Goal: Information Seeking & Learning: Learn about a topic

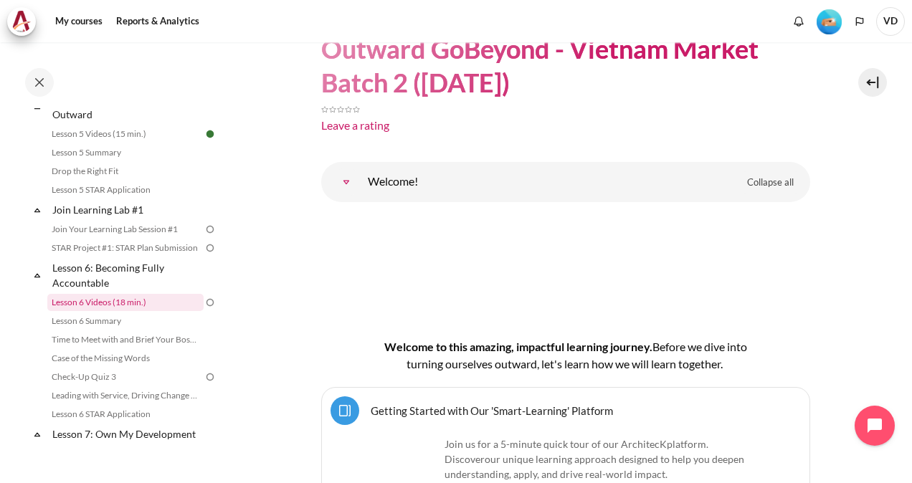
scroll to position [685, 0]
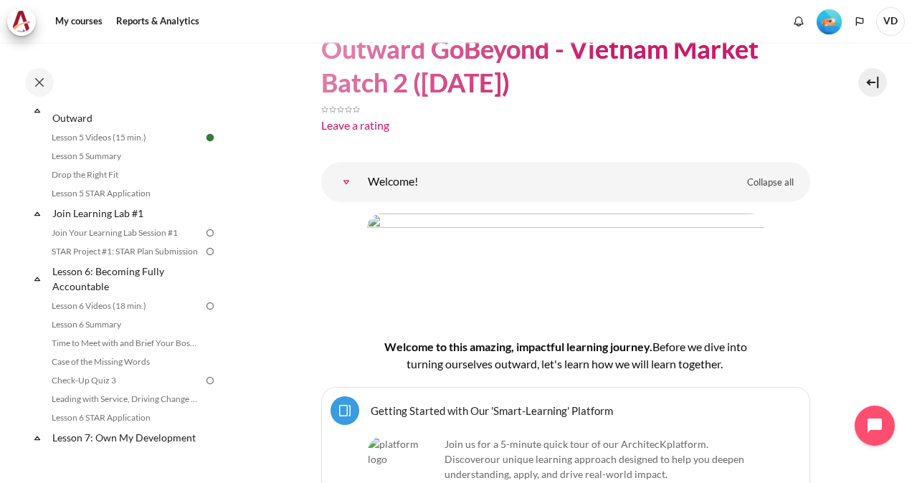
click at [204, 239] on img at bounding box center [210, 232] width 13 height 13
click at [163, 242] on link "Join Your Learning Lab Session #1" at bounding box center [125, 232] width 156 height 17
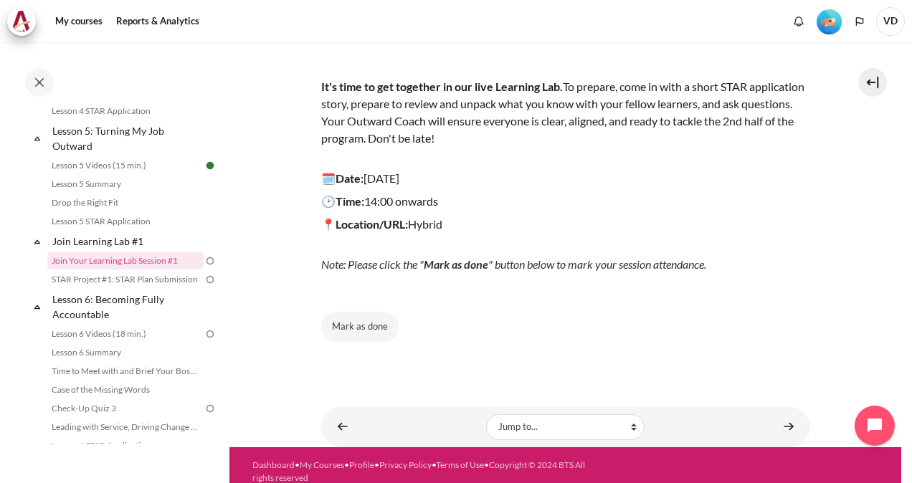
scroll to position [176, 0]
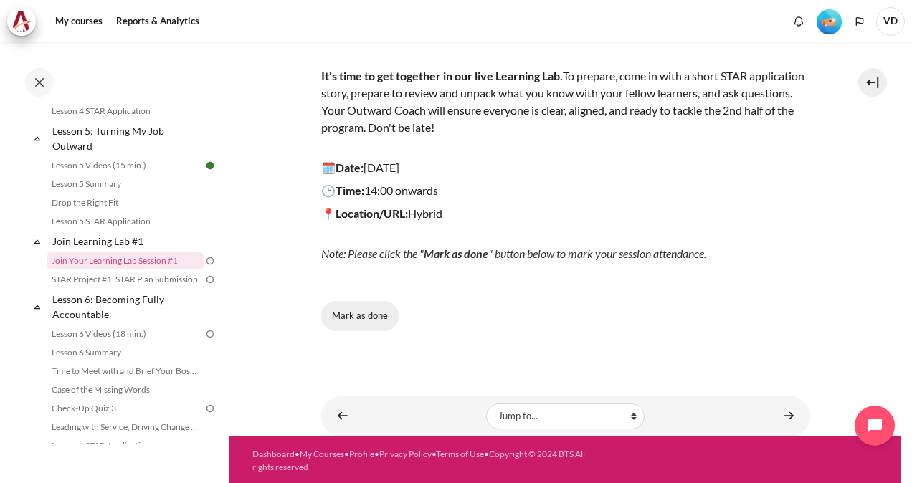
click at [370, 318] on button "Mark as done" at bounding box center [359, 316] width 77 height 30
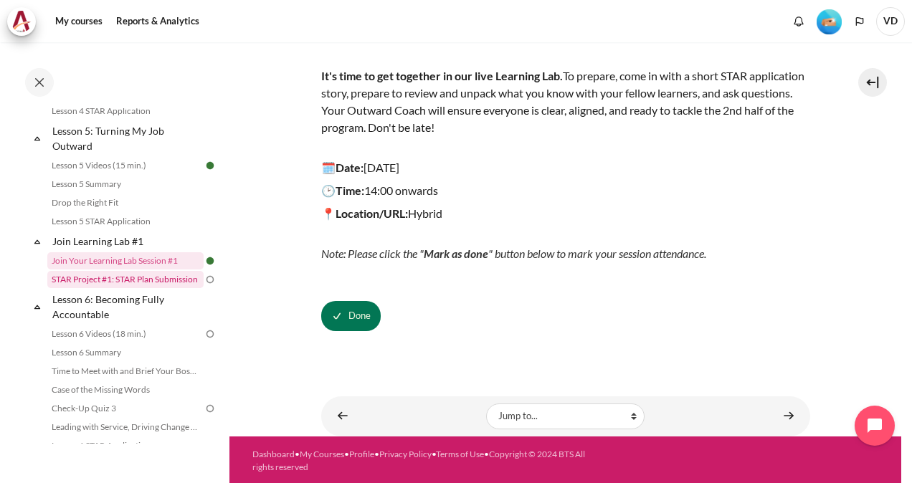
click at [166, 288] on link "STAR Project #1: STAR Plan Submission" at bounding box center [125, 279] width 156 height 17
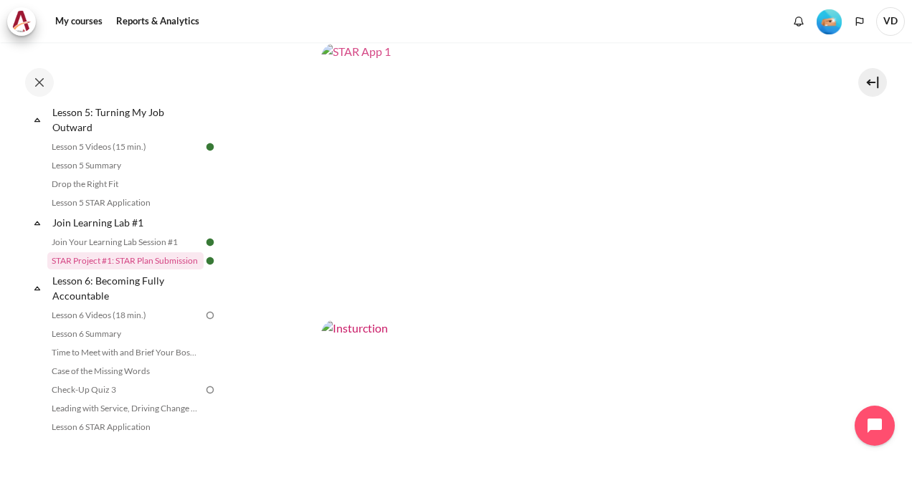
scroll to position [235, 0]
click at [586, 156] on img "Content" at bounding box center [565, 206] width 489 height 275
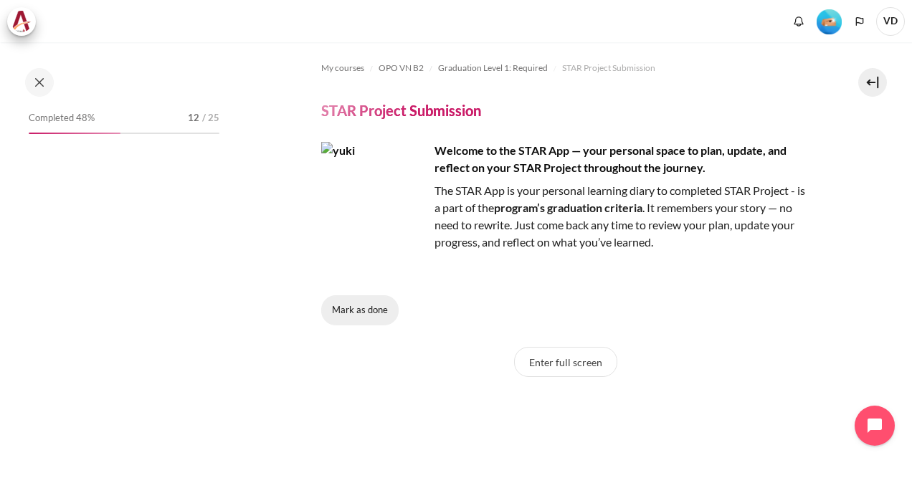
click at [355, 314] on button "Mark as done" at bounding box center [359, 310] width 77 height 30
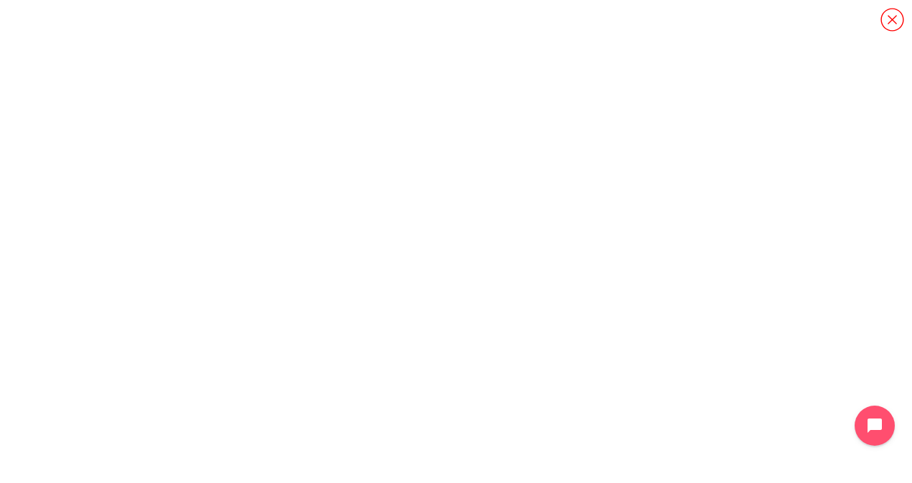
scroll to position [39, 0]
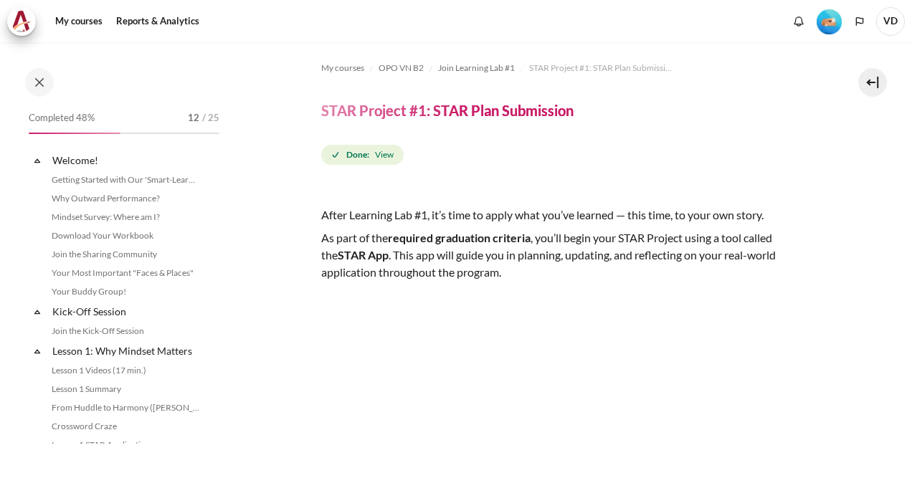
scroll to position [676, 0]
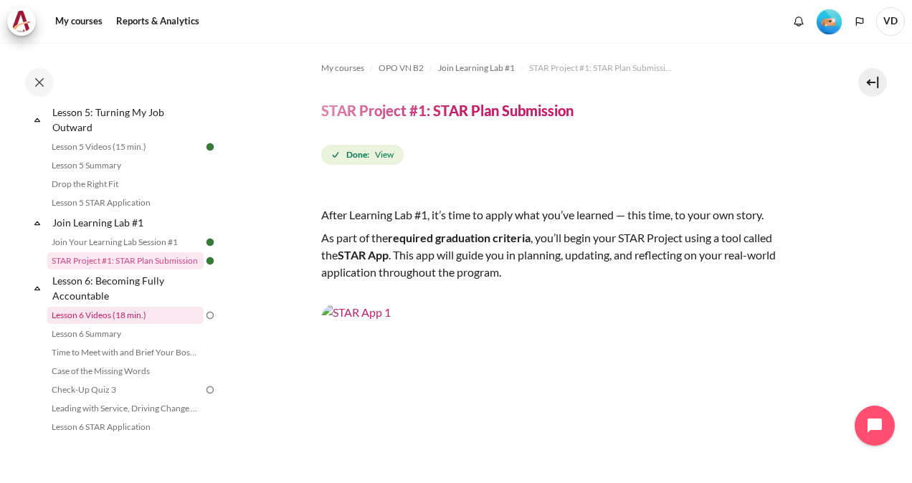
click at [118, 324] on link "Lesson 6 Videos (18 min.)" at bounding box center [125, 315] width 156 height 17
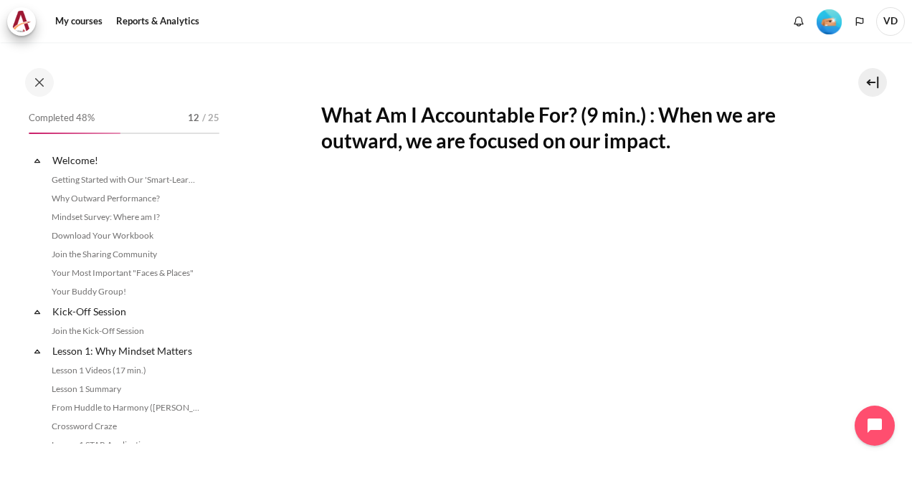
scroll to position [730, 0]
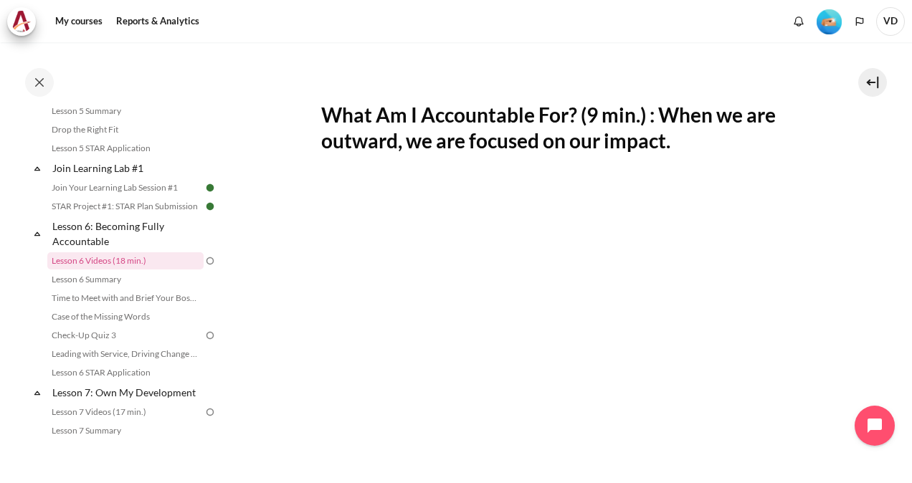
click at [424, 86] on div "What Am I Accountable For? (9 min.) : When we are outward, we are focused on ou…" at bounding box center [565, 392] width 489 height 659
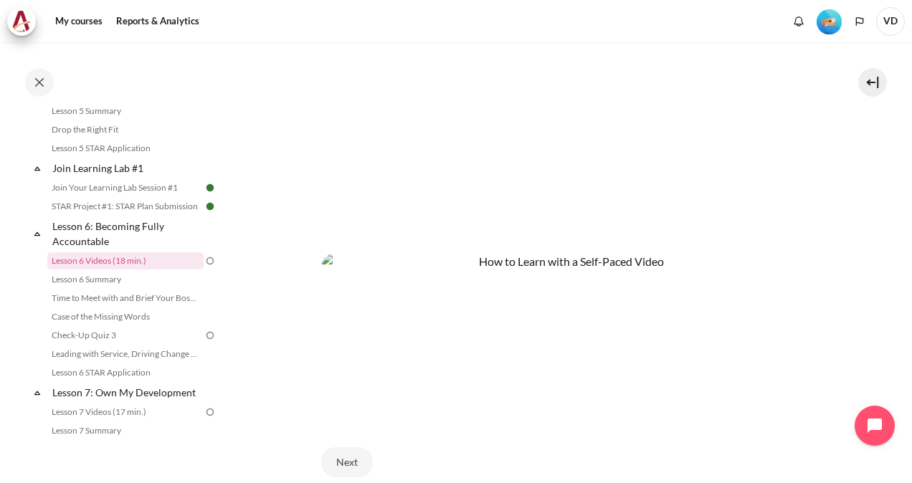
scroll to position [573, 0]
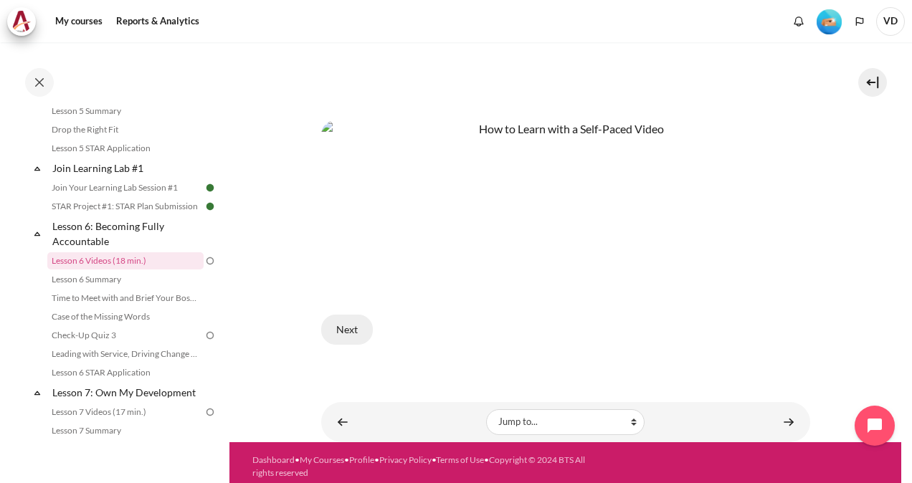
click at [344, 317] on button "Next" at bounding box center [347, 330] width 52 height 30
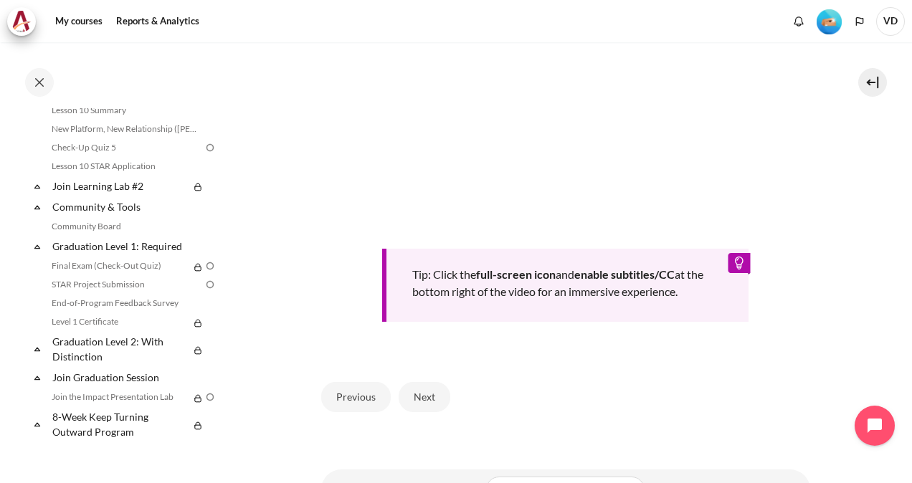
scroll to position [512, 0]
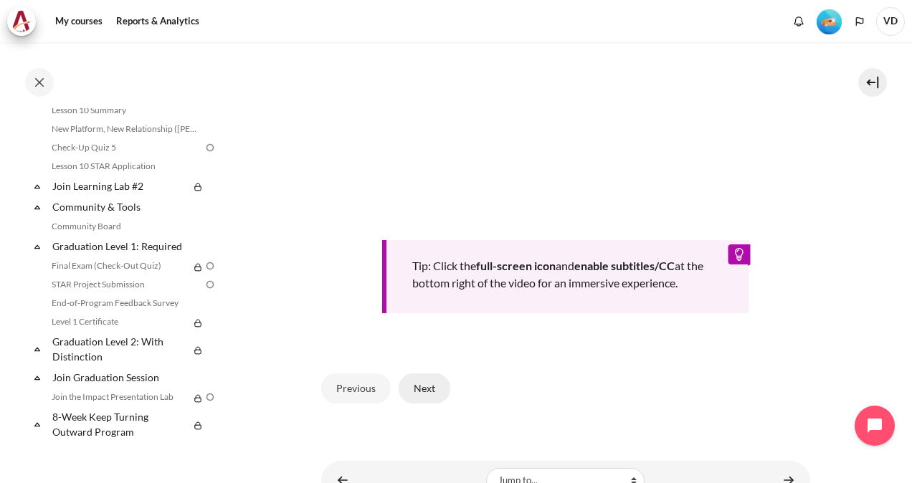
click at [426, 404] on button "Next" at bounding box center [425, 388] width 52 height 30
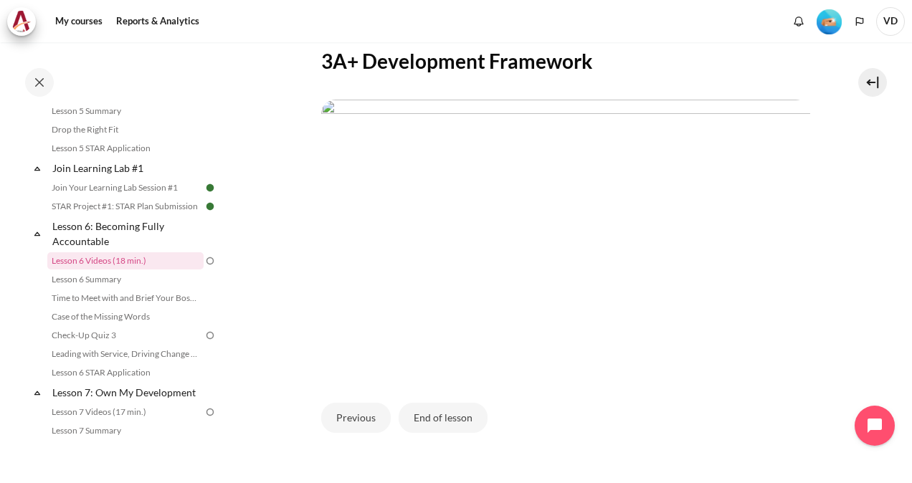
scroll to position [266, 0]
click at [631, 387] on div "Content" at bounding box center [565, 237] width 489 height 300
click at [422, 431] on button "End of lesson" at bounding box center [443, 416] width 89 height 30
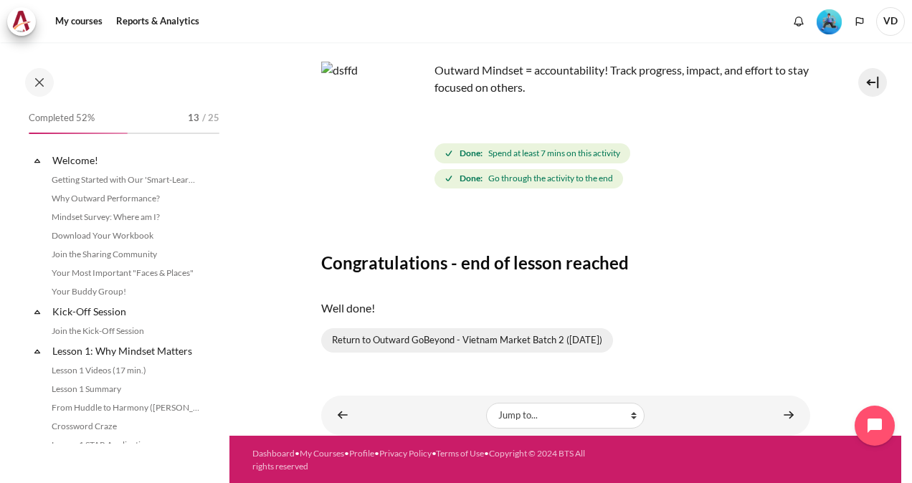
scroll to position [730, 0]
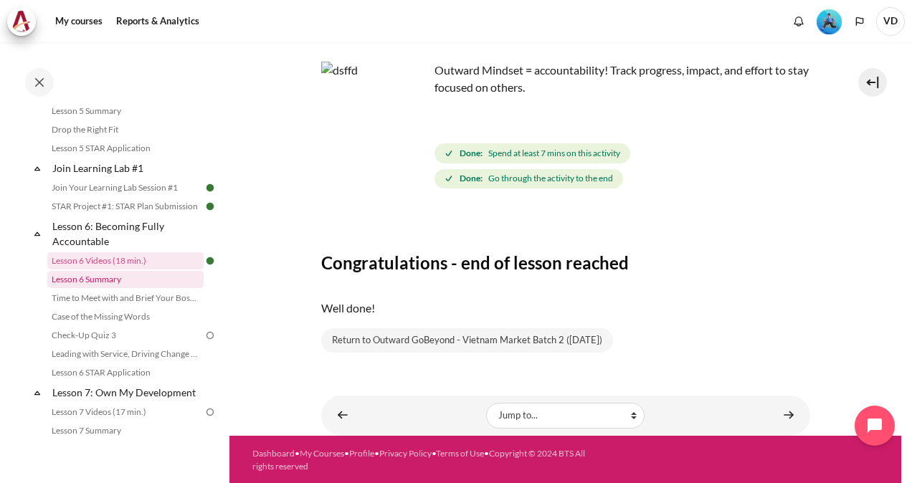
click at [140, 288] on link "Lesson 6 Summary" at bounding box center [125, 279] width 156 height 17
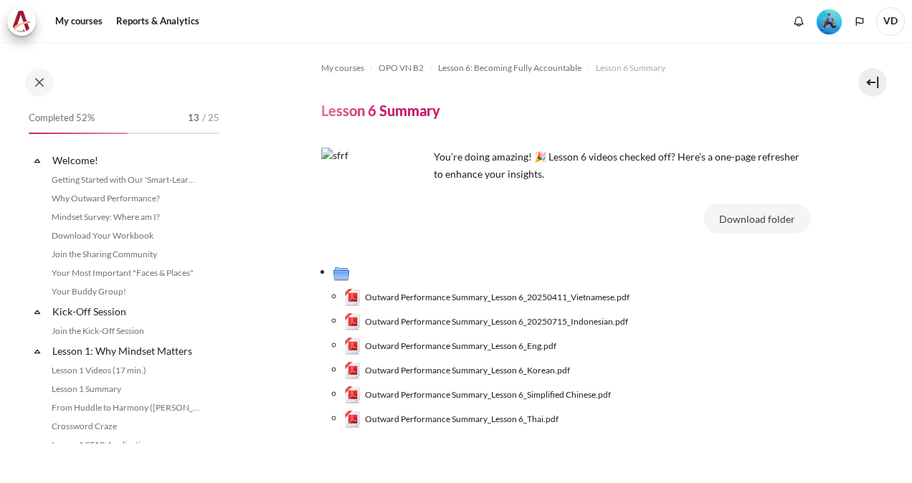
scroll to position [749, 0]
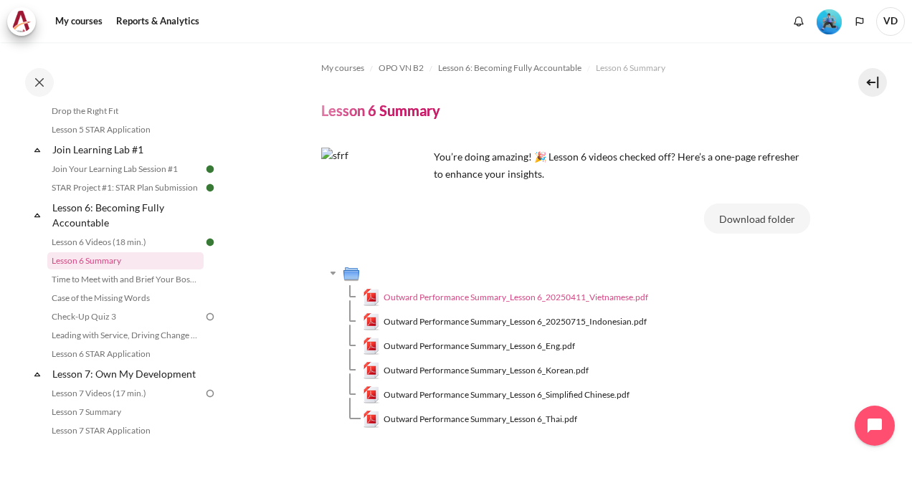
click at [618, 297] on span "Outward Performance Summary_Lesson 6_20250411_Vietnamese.pdf" at bounding box center [515, 297] width 264 height 13
click at [539, 344] on span "Outward Performance Summary_Lesson 6_Eng.pdf" at bounding box center [478, 346] width 191 height 13
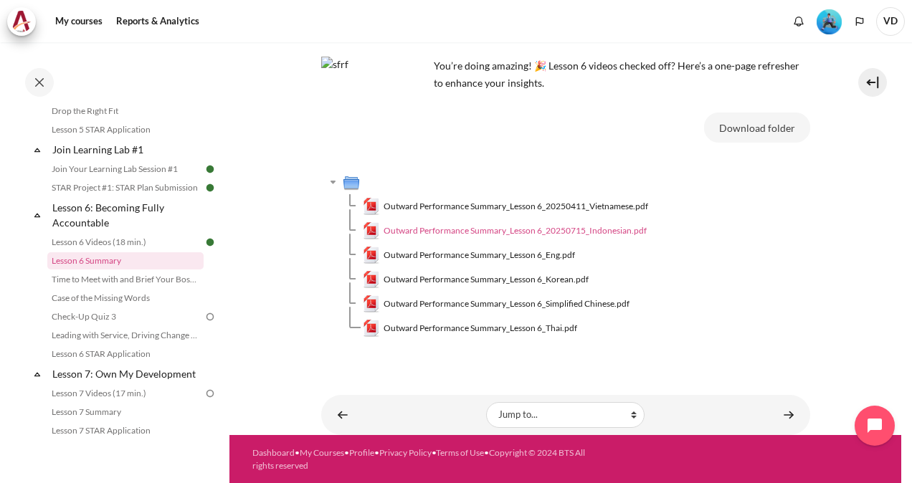
scroll to position [0, 0]
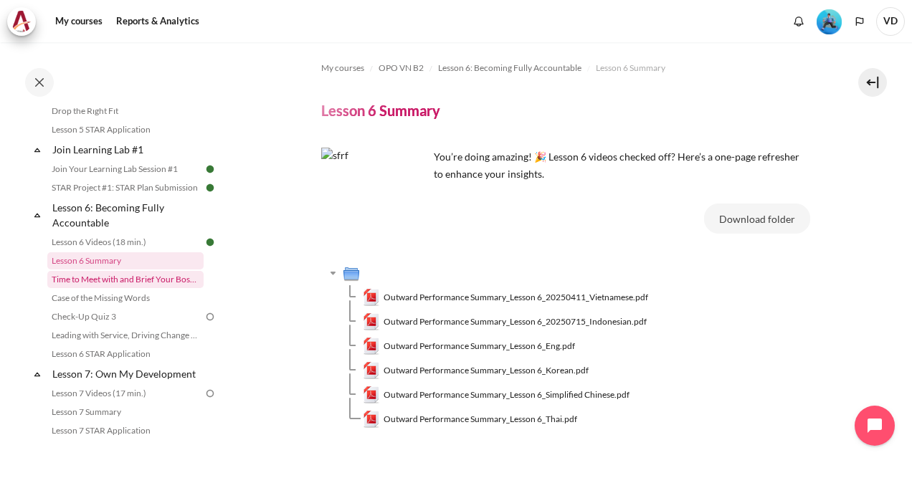
click at [149, 288] on link "Time to Meet with and Brief Your Boss #1" at bounding box center [125, 279] width 156 height 17
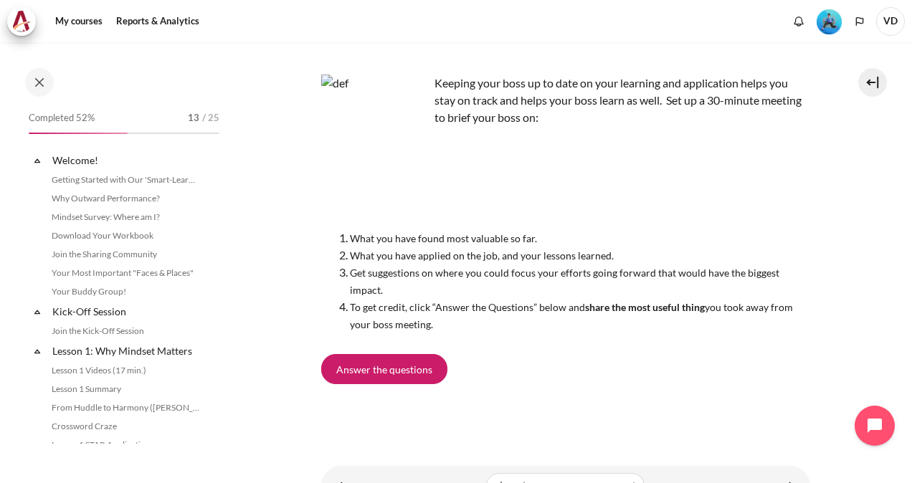
scroll to position [768, 0]
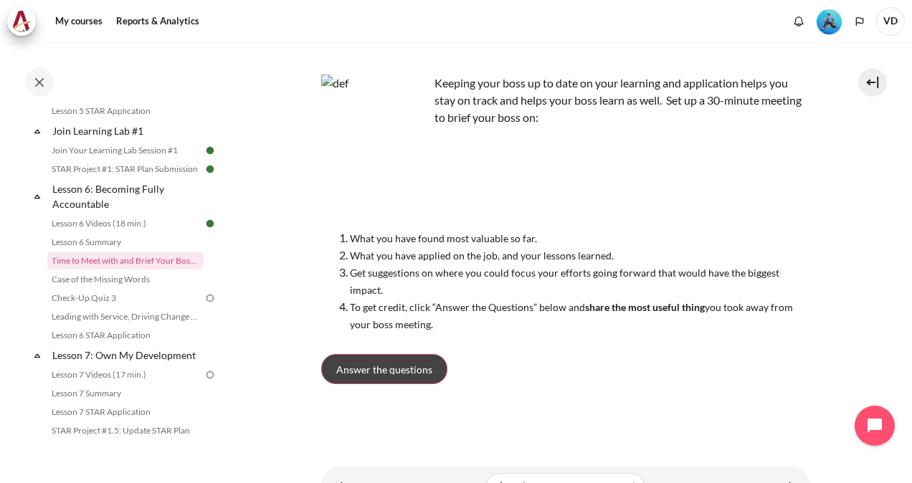
click at [387, 374] on span "Answer the questions" at bounding box center [384, 369] width 96 height 15
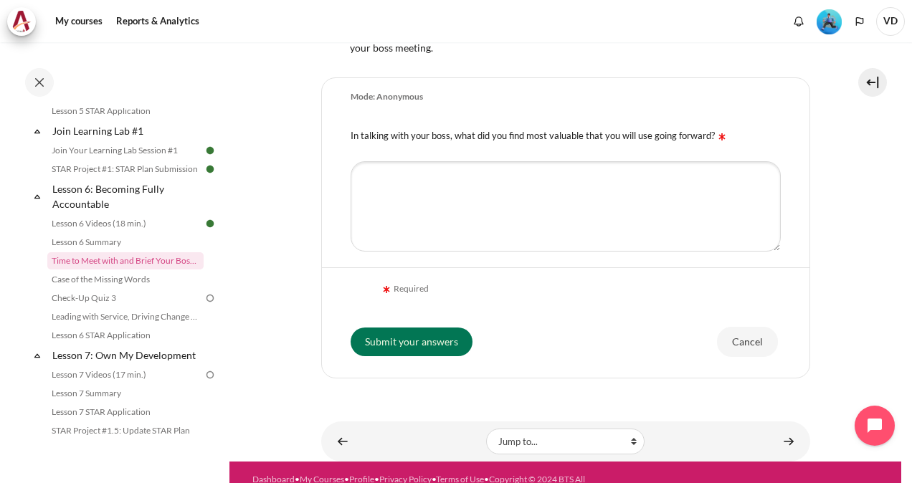
scroll to position [368, 0]
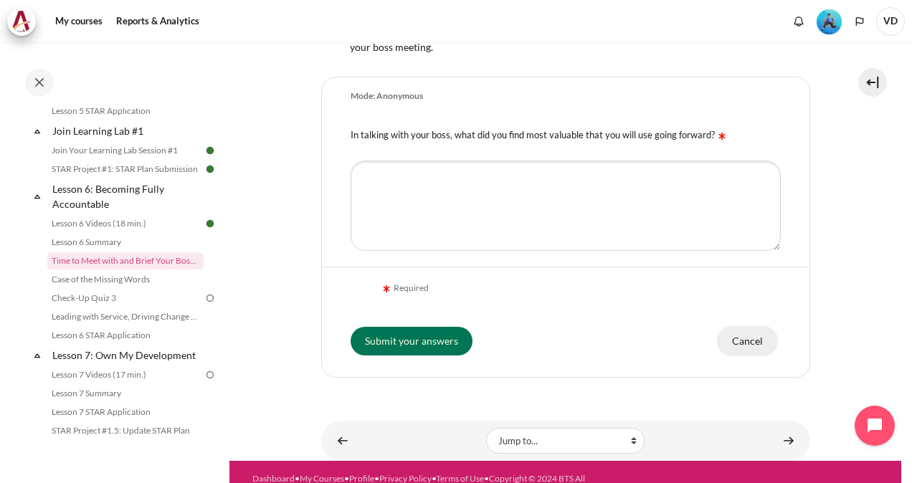
click at [738, 337] on input "Cancel" at bounding box center [747, 341] width 61 height 30
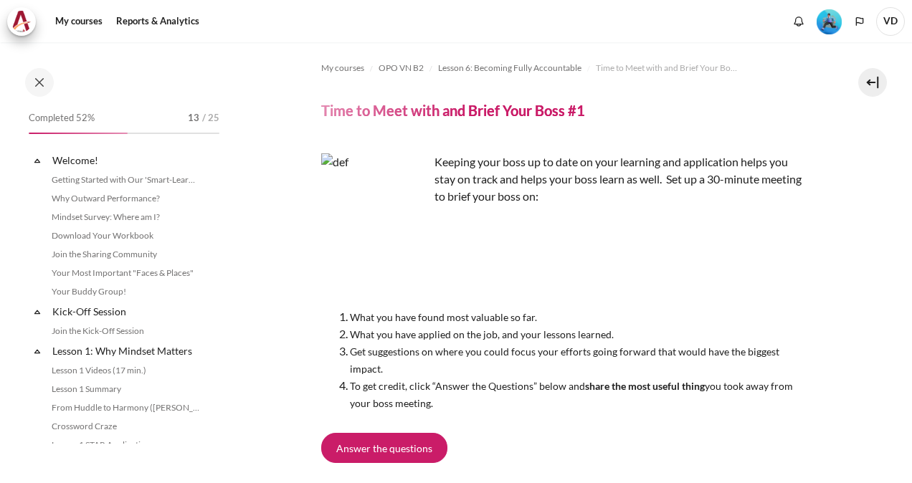
scroll to position [768, 0]
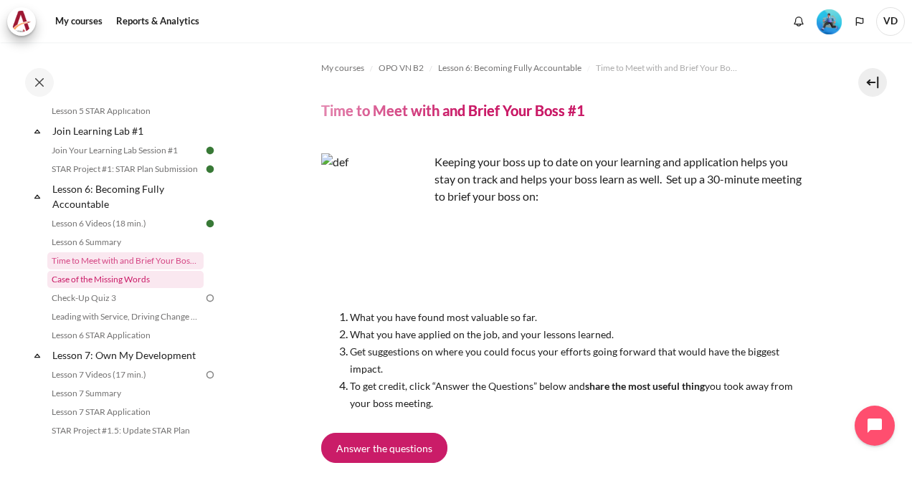
click at [113, 288] on link "Case of the Missing Words" at bounding box center [125, 279] width 156 height 17
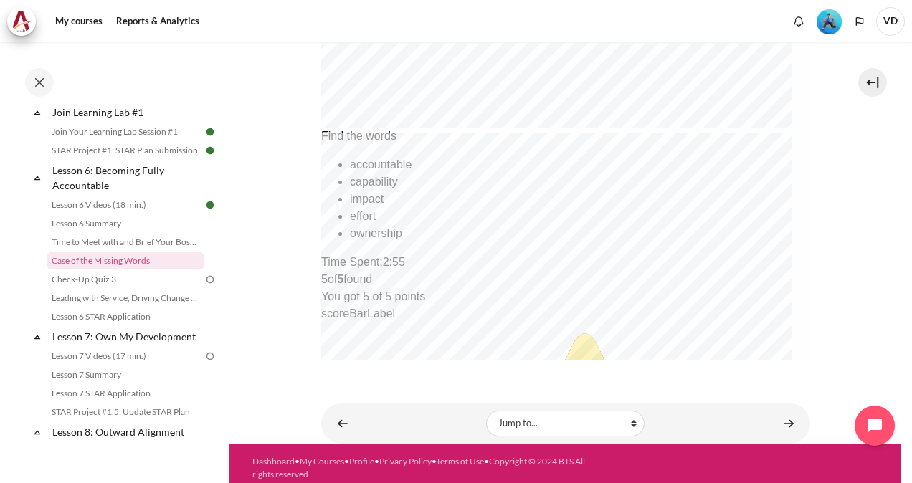
scroll to position [715, 0]
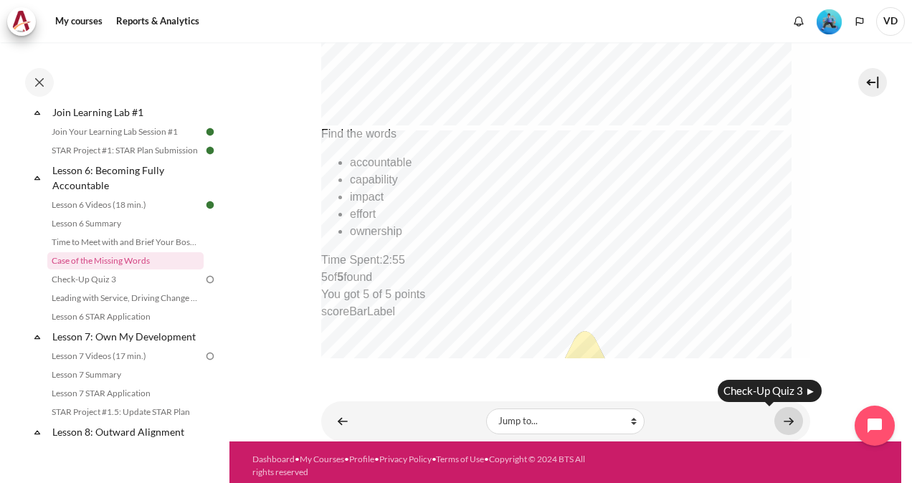
click at [774, 419] on link "Content" at bounding box center [788, 421] width 29 height 28
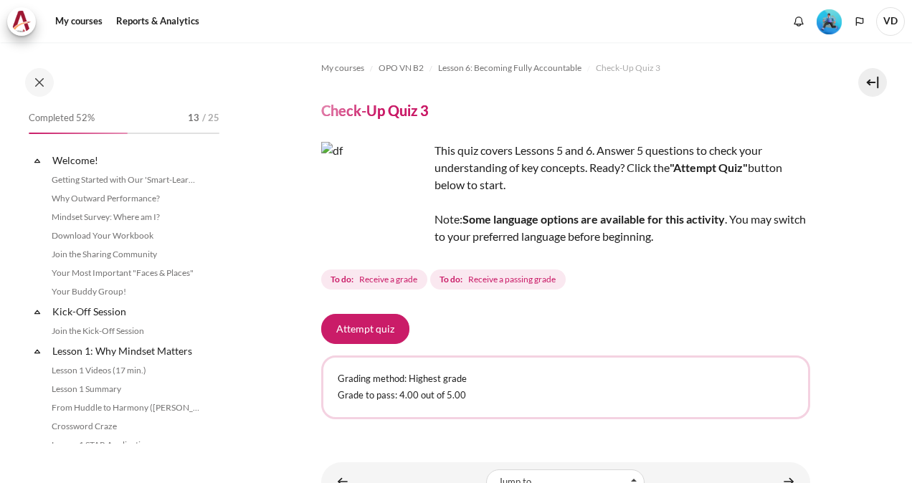
scroll to position [805, 0]
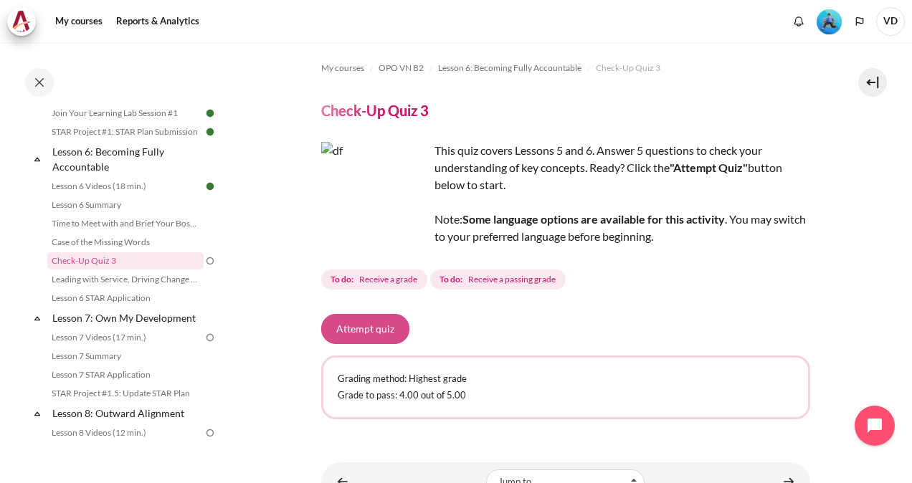
click at [359, 326] on button "Attempt quiz" at bounding box center [365, 329] width 88 height 30
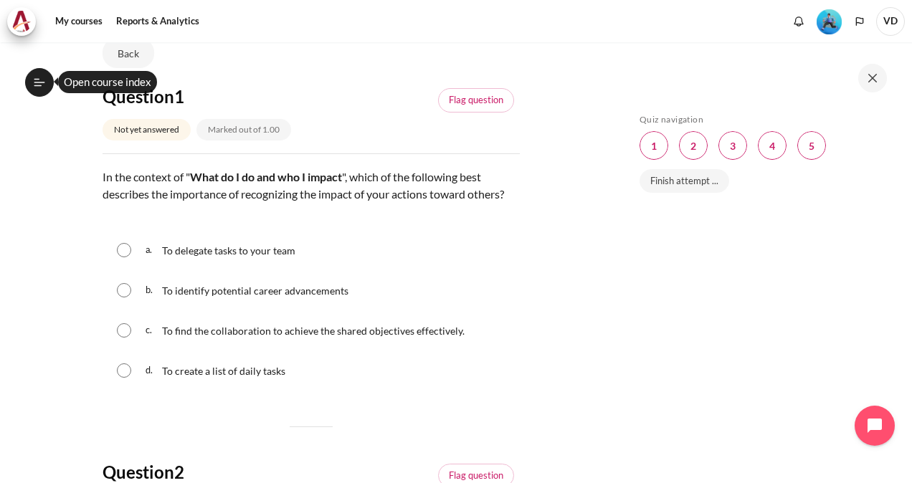
scroll to position [115, 0]
click at [122, 338] on input "Content" at bounding box center [124, 331] width 14 height 14
radio input "true"
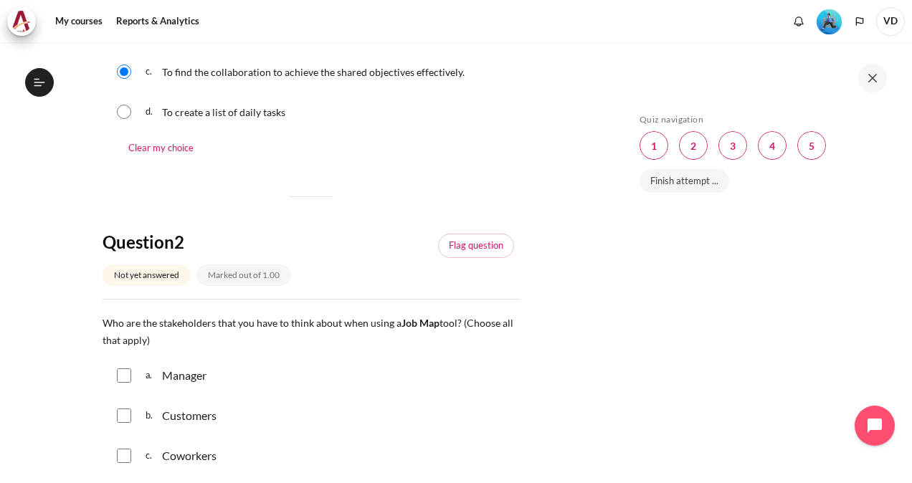
scroll to position [465, 0]
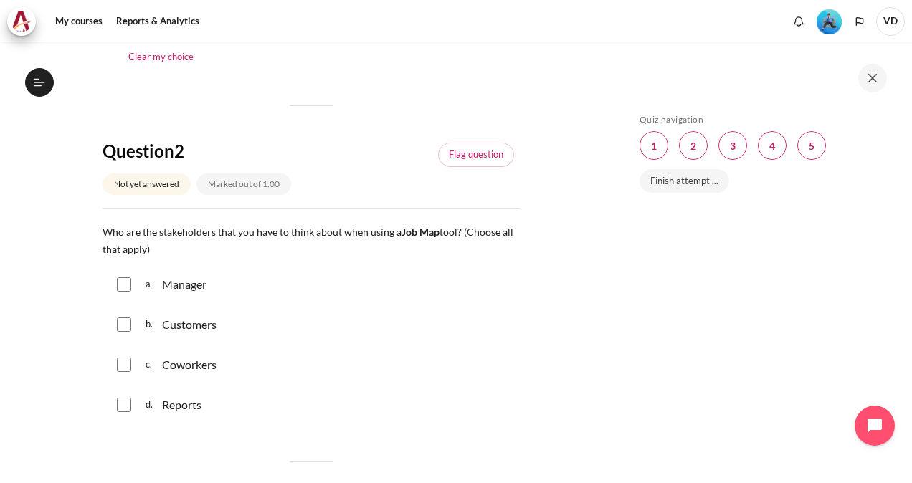
click at [132, 295] on div "a. Manager" at bounding box center [310, 284] width 417 height 37
click at [123, 303] on div "a. Manager" at bounding box center [310, 284] width 417 height 37
click at [127, 292] on input "Content" at bounding box center [124, 284] width 14 height 14
checkbox input "true"
click at [125, 332] on input "Content" at bounding box center [124, 325] width 14 height 14
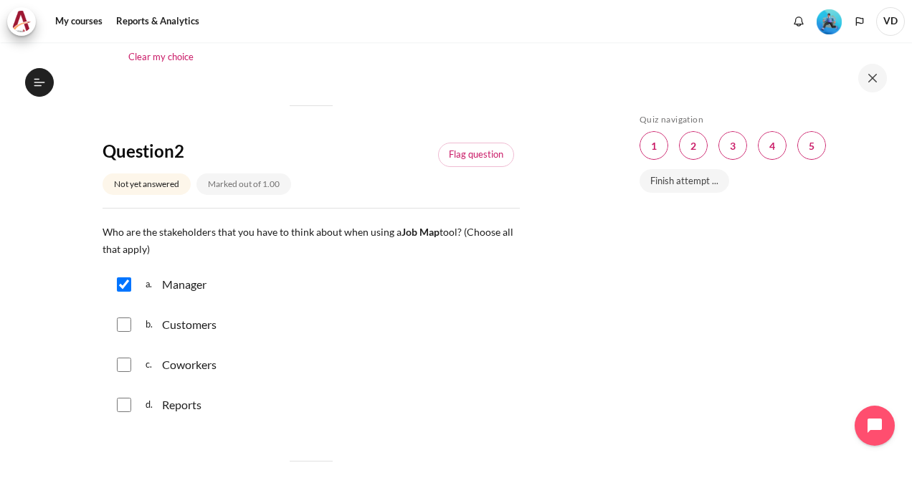
checkbox input "true"
click at [130, 381] on div "c. Coworkers" at bounding box center [310, 364] width 417 height 37
click at [126, 412] on input "Content" at bounding box center [124, 405] width 14 height 14
checkbox input "true"
click at [123, 372] on input "Content" at bounding box center [124, 365] width 14 height 14
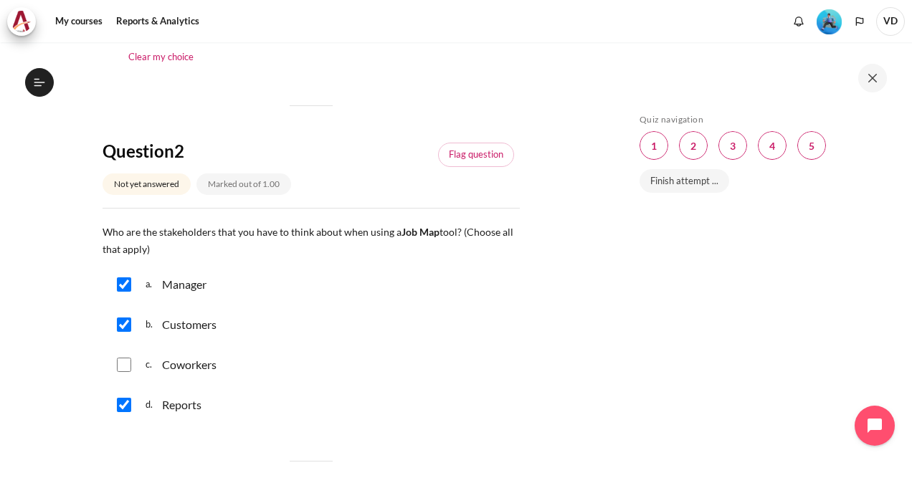
checkbox input "true"
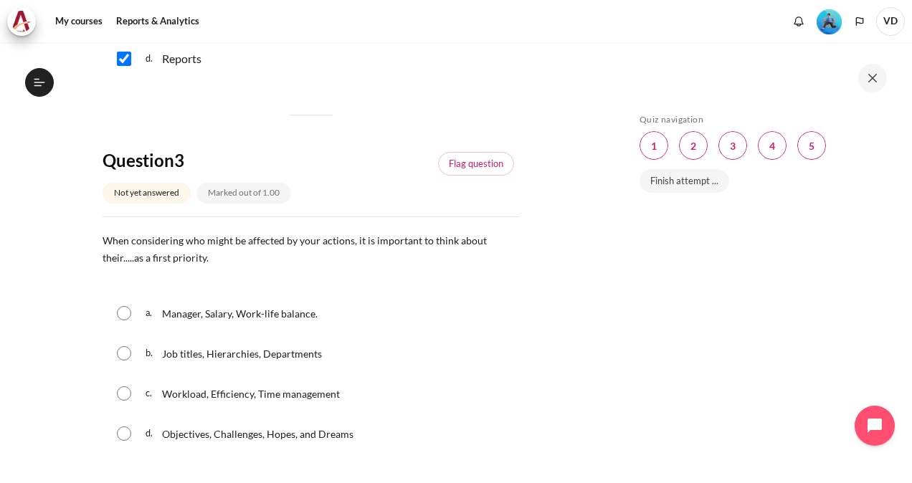
scroll to position [816, 0]
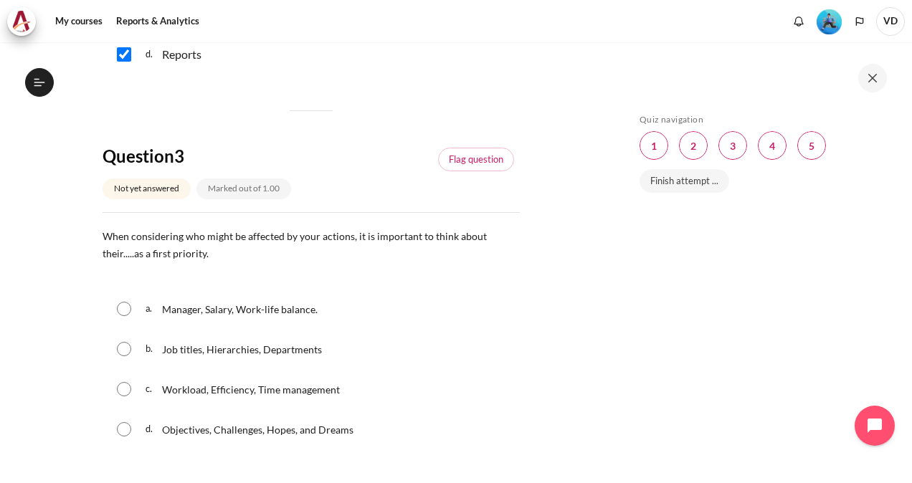
click at [120, 437] on input "Content" at bounding box center [124, 429] width 14 height 14
radio input "true"
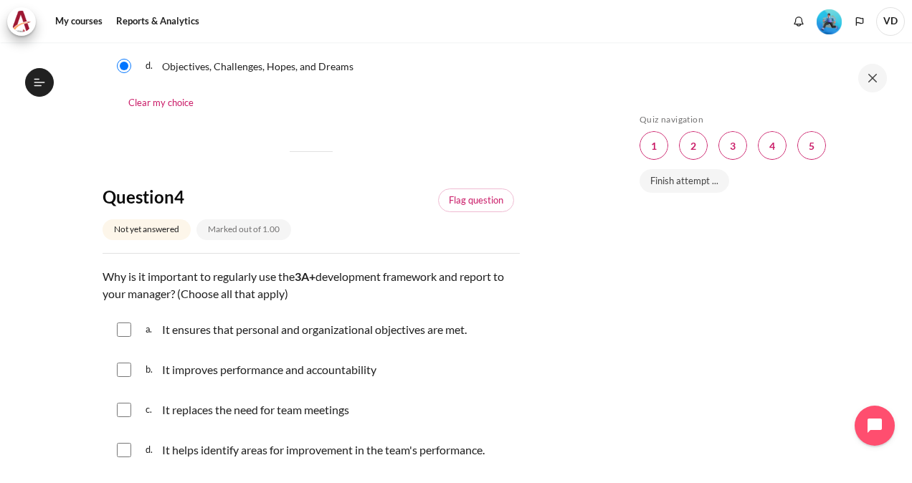
scroll to position [1285, 0]
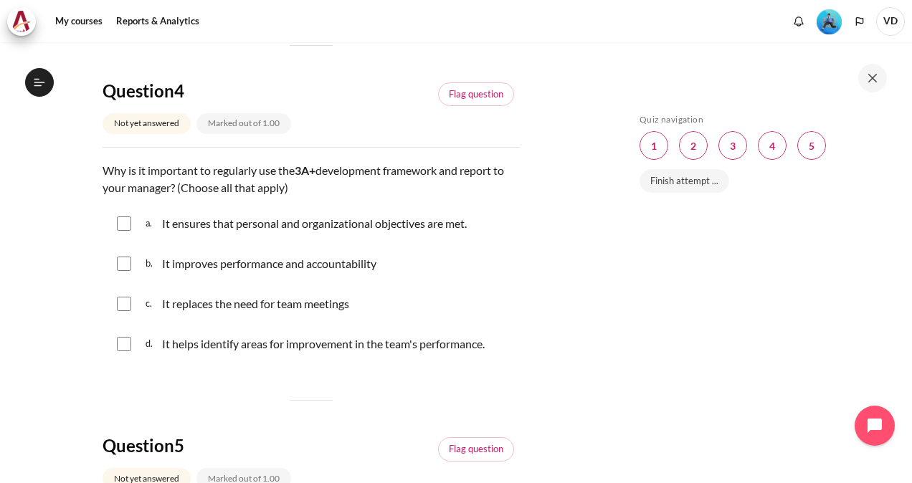
click at [122, 231] on input "Content" at bounding box center [124, 223] width 14 height 14
checkbox input "true"
click at [123, 271] on input "Content" at bounding box center [124, 264] width 14 height 14
checkbox input "true"
click at [125, 351] on input "Content" at bounding box center [124, 344] width 14 height 14
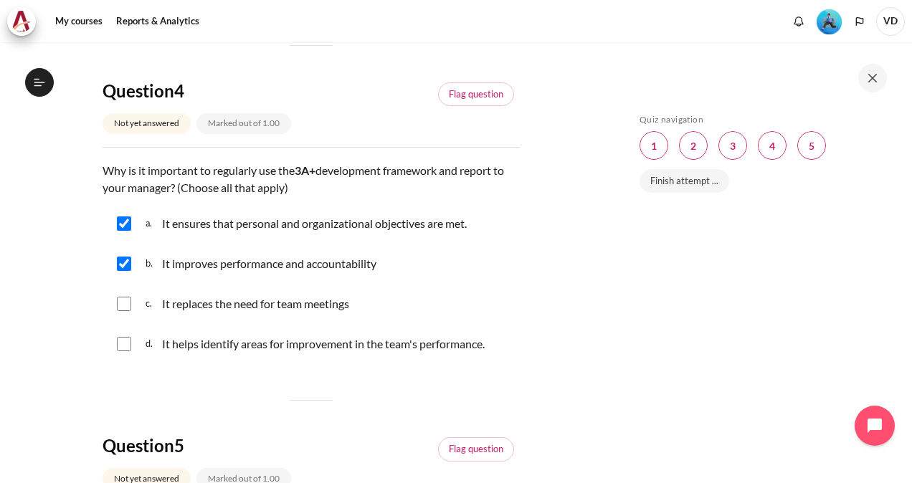
checkbox input "true"
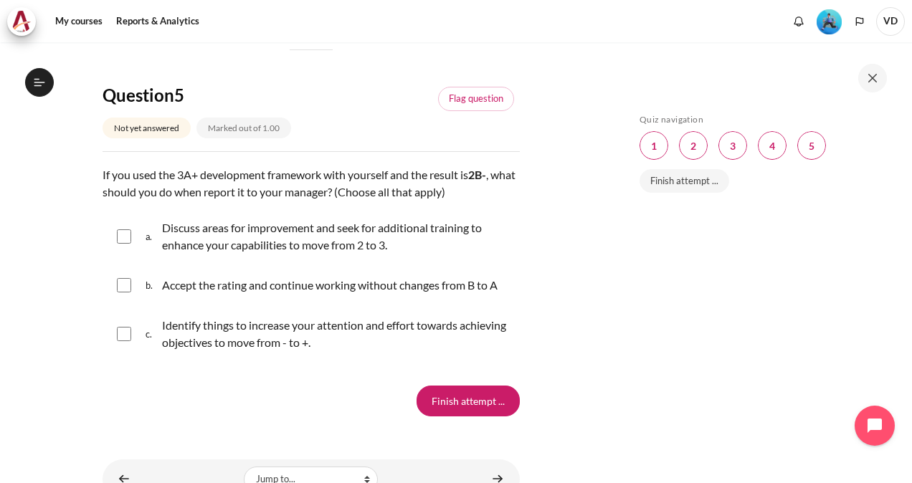
scroll to position [1636, 0]
click at [130, 354] on div "c. Identify things to increase your attention and effort towards achieving obje…" at bounding box center [310, 333] width 417 height 54
click at [118, 340] on input "Content" at bounding box center [124, 333] width 14 height 14
checkbox input "true"
click at [483, 415] on input "Finish attempt ..." at bounding box center [467, 400] width 103 height 30
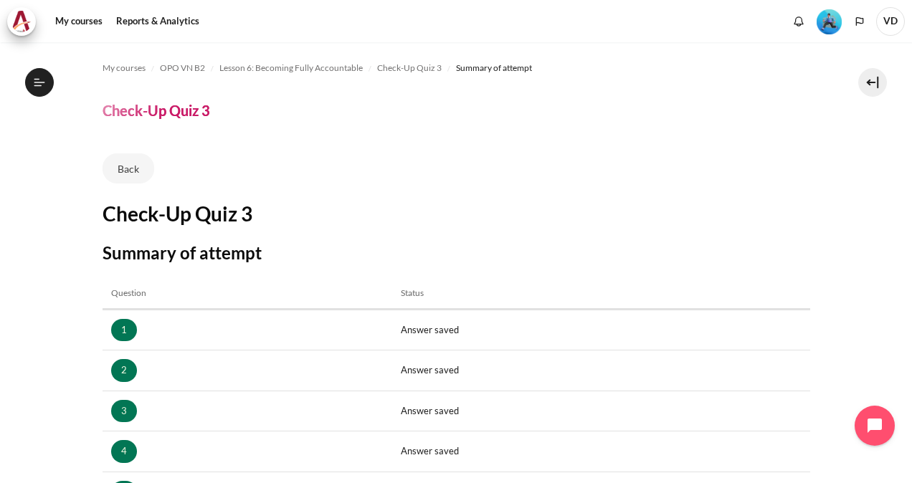
scroll to position [252, 0]
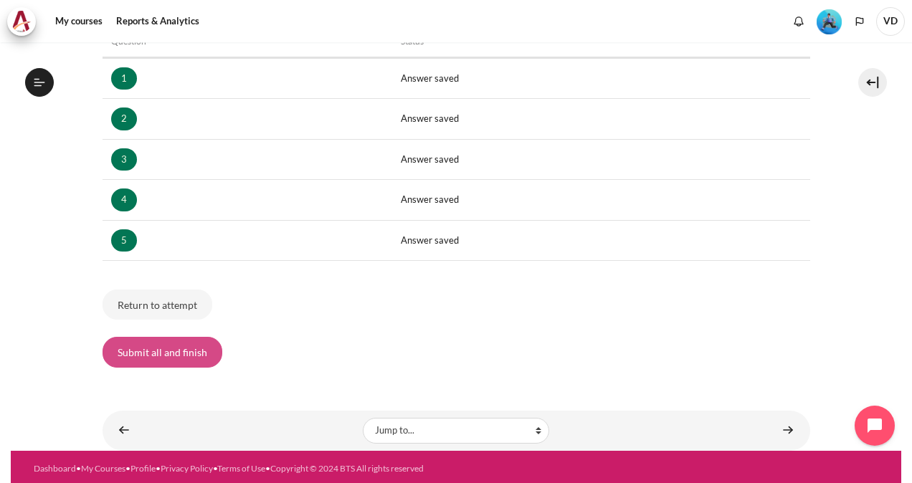
click at [153, 345] on button "Submit all and finish" at bounding box center [162, 352] width 120 height 30
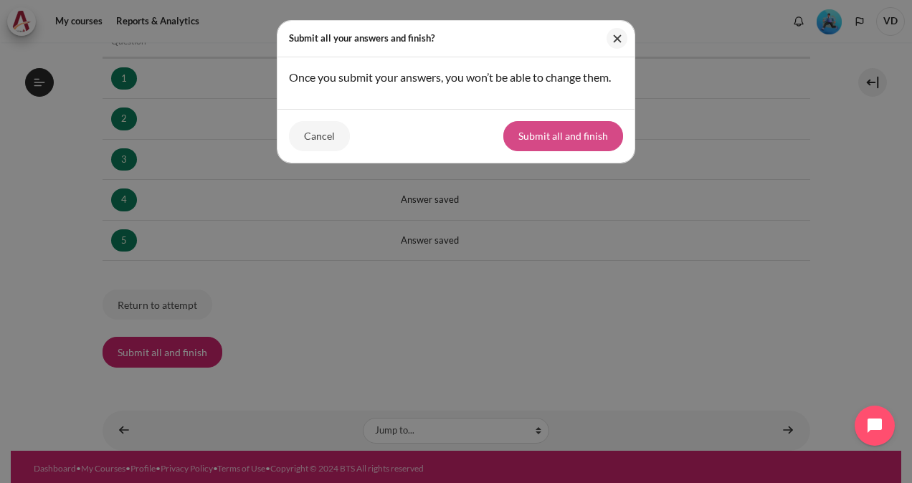
click at [549, 142] on button "Submit all and finish" at bounding box center [563, 136] width 120 height 30
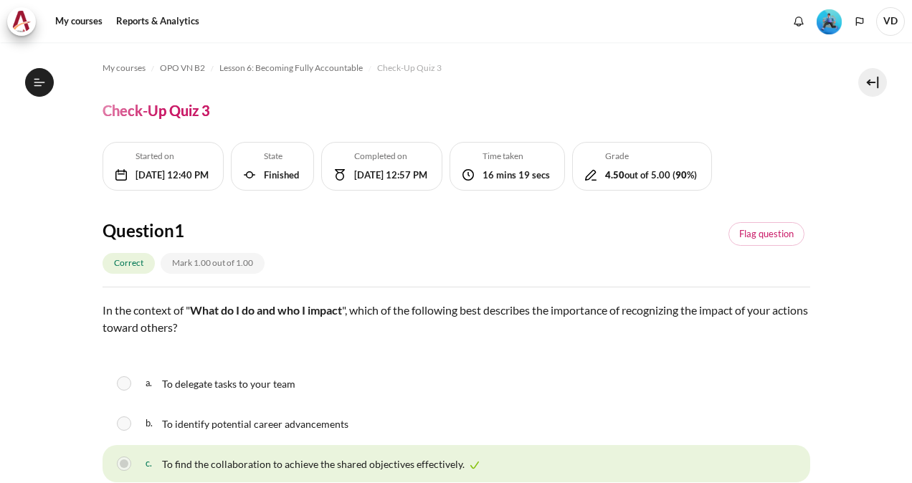
click at [442, 142] on div "Completed [DATE][DATE] 12:57 PM" at bounding box center [381, 166] width 121 height 49
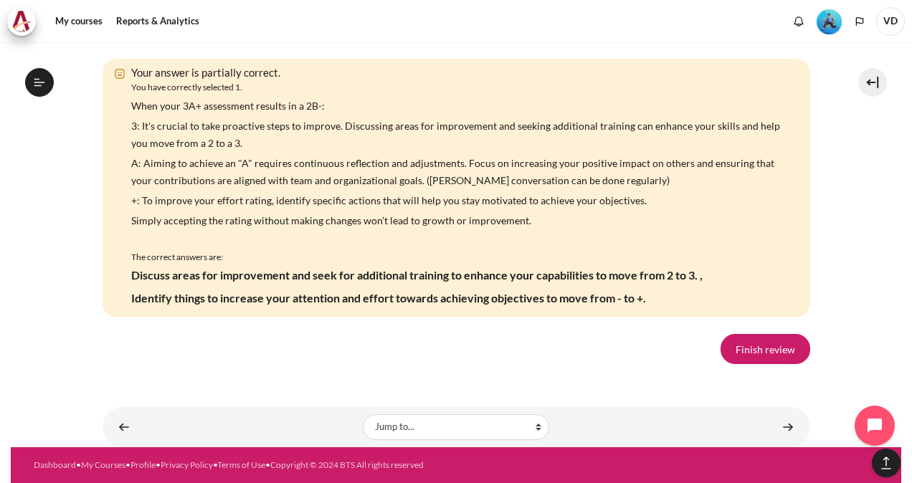
scroll to position [2773, 0]
click at [731, 340] on link "Finish review" at bounding box center [765, 349] width 90 height 30
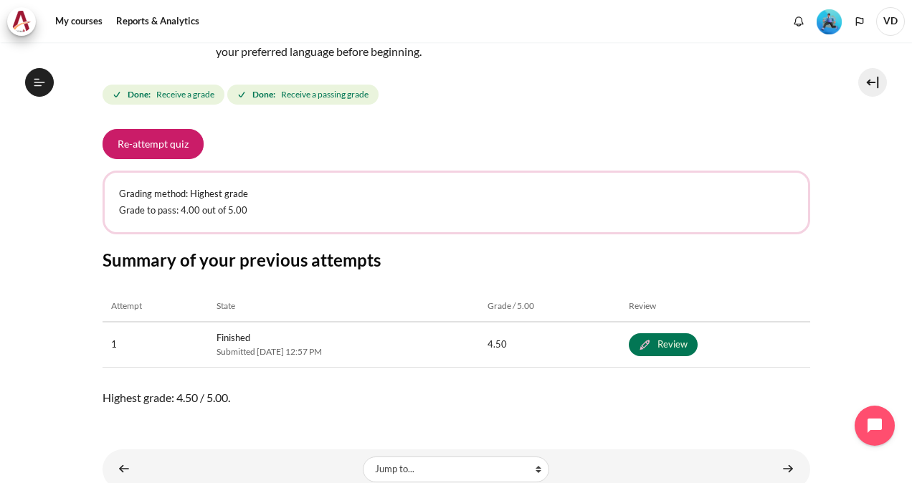
scroll to position [225, 0]
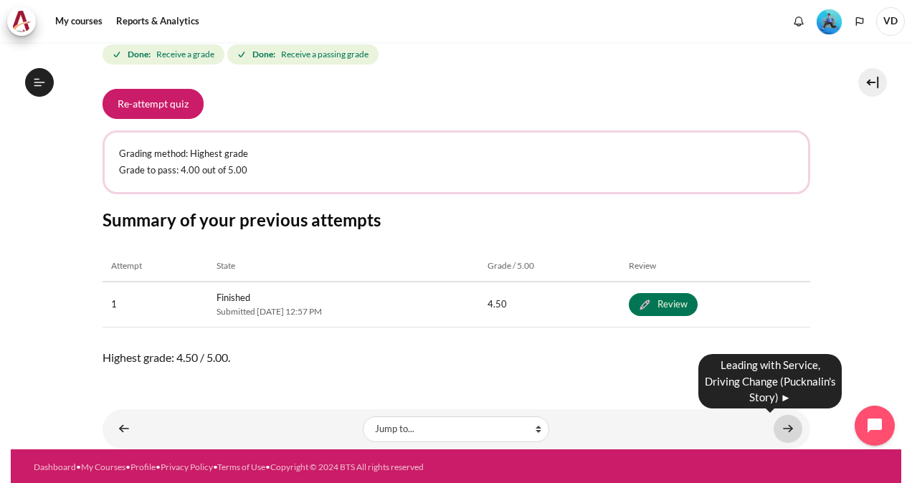
click at [781, 424] on link "Content" at bounding box center [787, 429] width 29 height 28
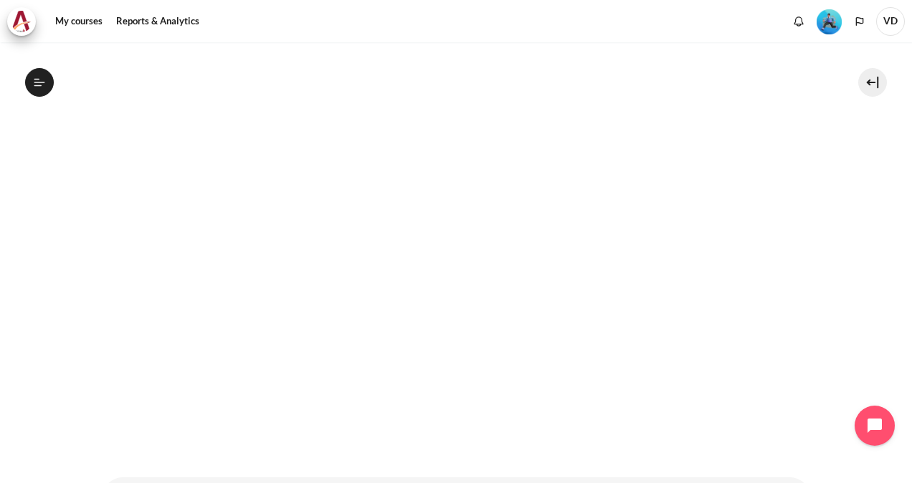
scroll to position [254, 0]
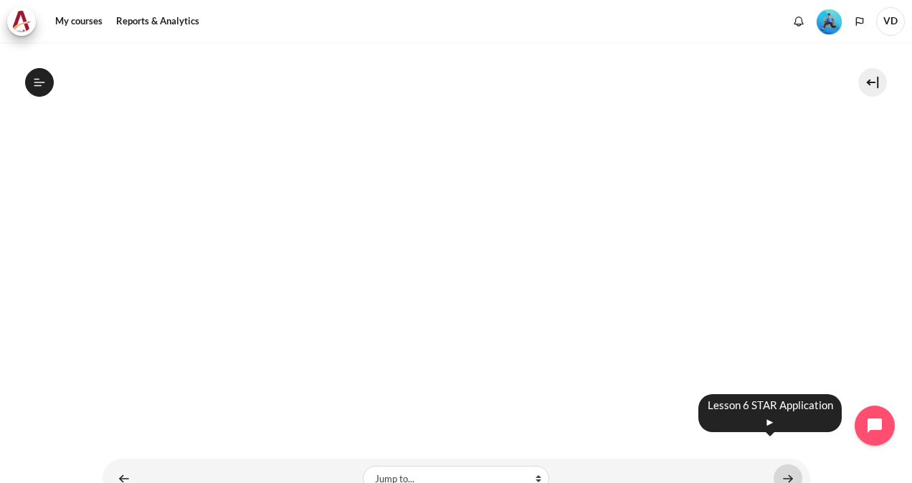
click at [790, 464] on link "Content" at bounding box center [787, 478] width 29 height 28
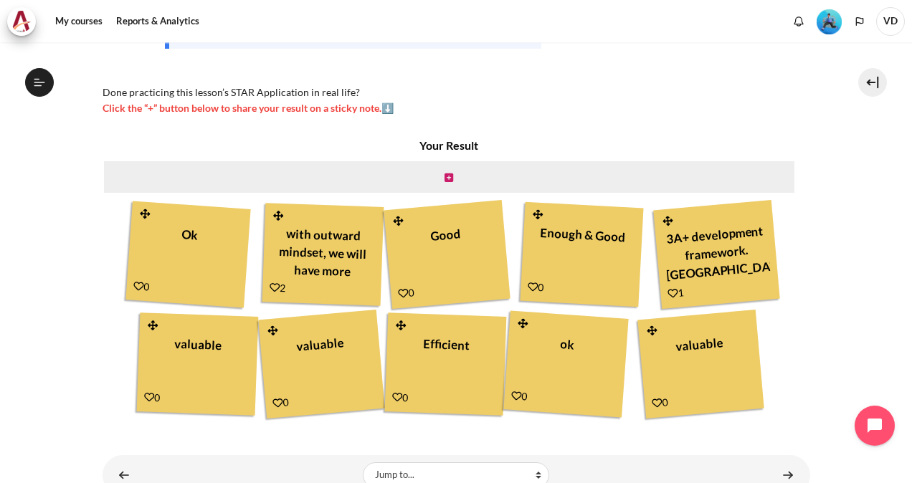
scroll to position [351, 0]
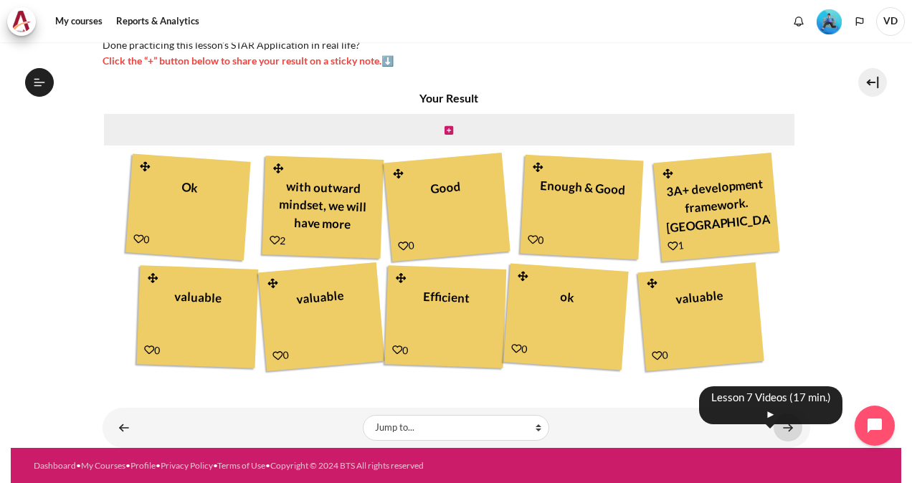
click at [785, 427] on link "Content" at bounding box center [787, 428] width 29 height 28
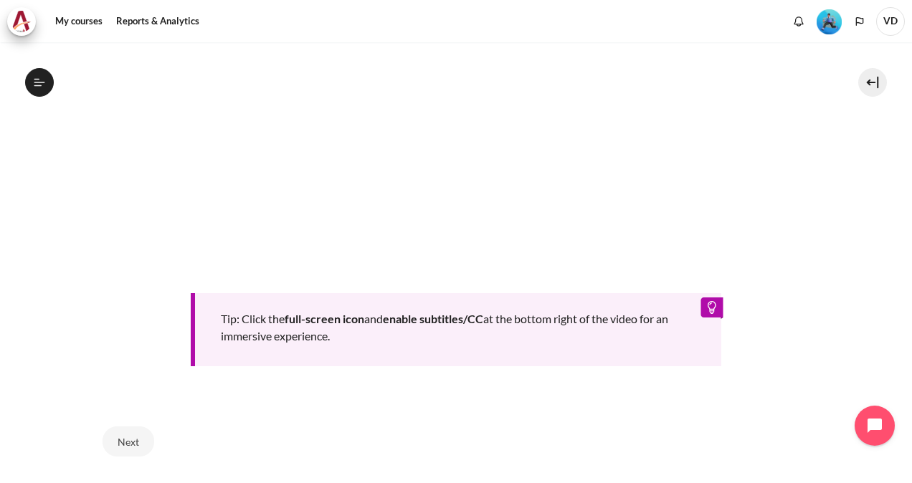
scroll to position [679, 0]
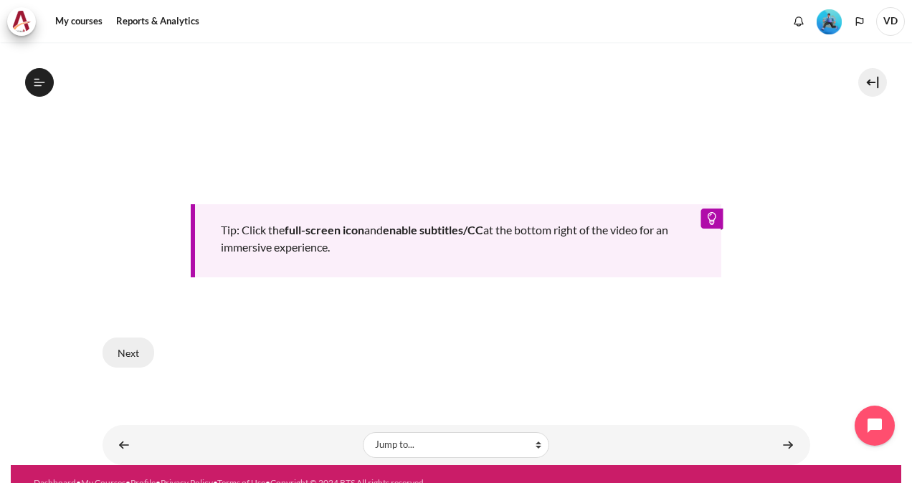
click at [130, 340] on button "Next" at bounding box center [128, 353] width 52 height 30
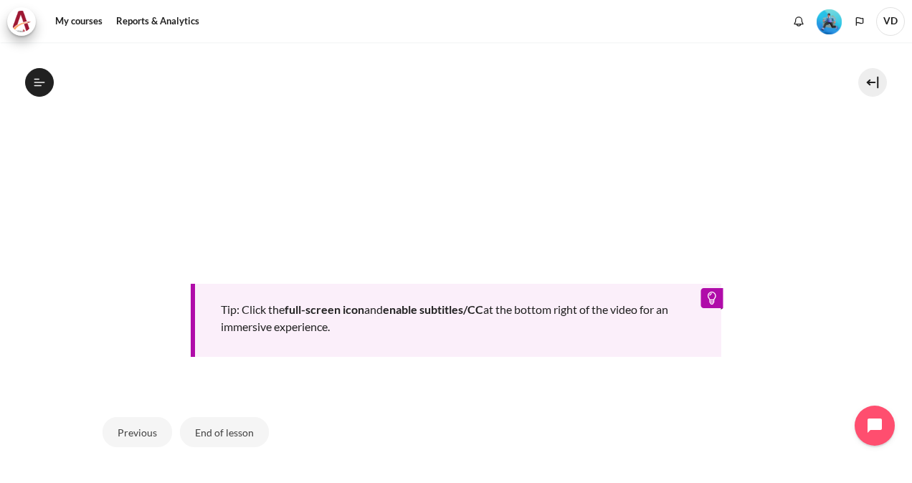
scroll to position [600, 0]
